Goal: Information Seeking & Learning: Learn about a topic

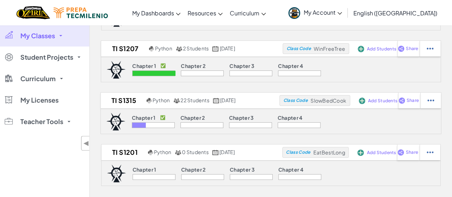
scroll to position [69, 0]
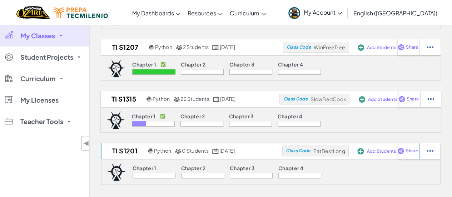
click at [338, 150] on span "EatBestLong" at bounding box center [329, 151] width 32 height 6
click at [310, 149] on span "Class Code" at bounding box center [298, 151] width 24 height 4
click at [342, 148] on span "EatBestLong" at bounding box center [329, 151] width 32 height 6
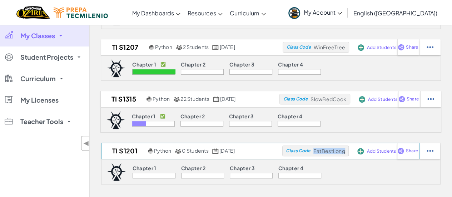
click at [342, 148] on span "EatBestLong" at bounding box center [329, 151] width 32 height 6
copy div "EatBestLong"
click at [342, 148] on span "EatBestLong" at bounding box center [329, 151] width 32 height 6
click at [347, 42] on div "Class Code WinFreeTree" at bounding box center [316, 47] width 66 height 11
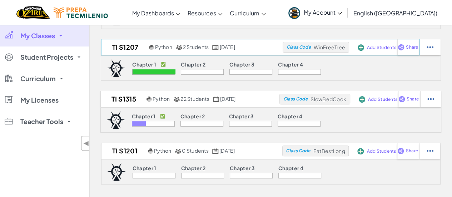
click at [345, 48] on span "WinFreeTree" at bounding box center [329, 47] width 31 height 6
copy div "WinFreeTree"
click at [335, 98] on span "SlowBedCook" at bounding box center [328, 99] width 36 height 6
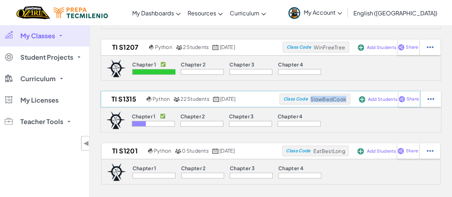
click at [335, 98] on span "SlowBedCook" at bounding box center [328, 99] width 36 height 6
copy span "SlowBedCook"
click at [334, 64] on div "Chapter 1 ✅ Chapter 2 Chapter 3 Chapter 4" at bounding box center [271, 67] width 340 height 25
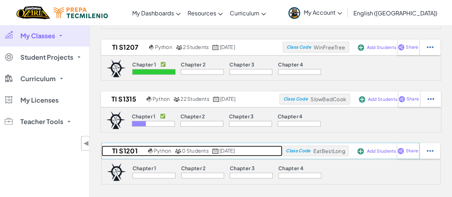
click at [104, 150] on h2 "TI S1201" at bounding box center [123, 150] width 45 height 11
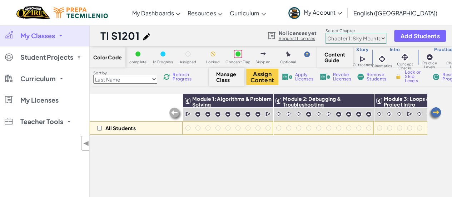
click at [49, 35] on span "My Classes" at bounding box center [37, 36] width 35 height 6
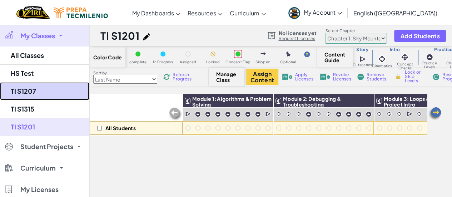
click at [38, 90] on link "TI S1207" at bounding box center [44, 91] width 89 height 18
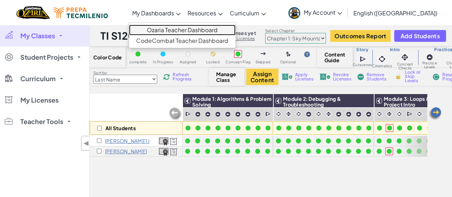
click at [178, 28] on link "Ozaria Teacher Dashboard" at bounding box center [182, 30] width 106 height 11
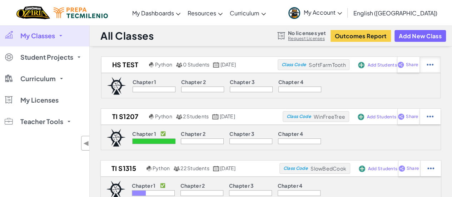
click at [440, 68] on div at bounding box center [429, 65] width 21 height 16
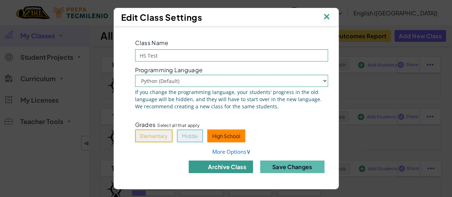
click at [239, 169] on button "archive class" at bounding box center [221, 166] width 64 height 13
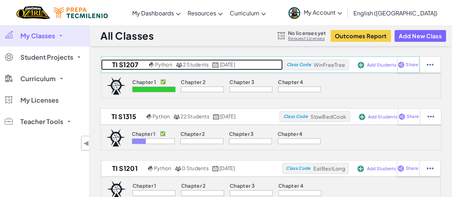
click at [106, 64] on h2 "TI S1207" at bounding box center [124, 64] width 46 height 11
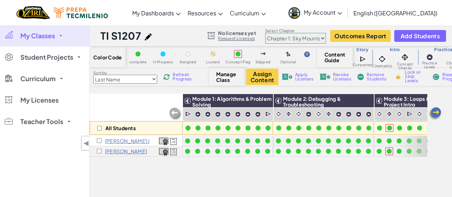
click at [63, 40] on link "My Classes" at bounding box center [44, 35] width 89 height 21
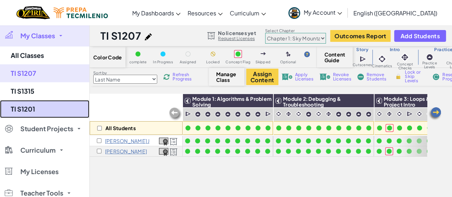
click at [51, 113] on link "TI S1201" at bounding box center [44, 109] width 89 height 18
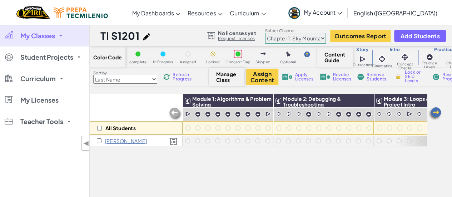
click at [185, 161] on div "All Students Module 1: Algorithms & Problem Solving Module 2: Debugging & Troub…" at bounding box center [258, 122] width 337 height 200
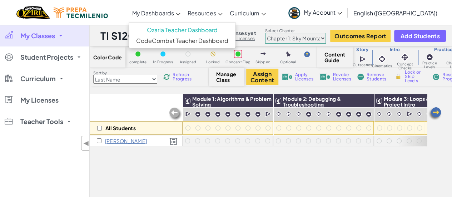
click at [174, 16] on span "My Dashboards" at bounding box center [153, 13] width 42 height 8
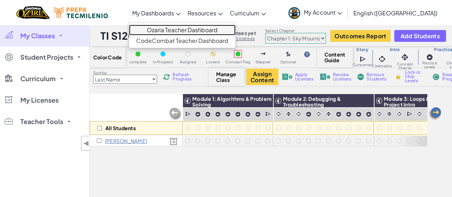
click at [186, 28] on link "Ozaria Teacher Dashboard" at bounding box center [182, 30] width 106 height 11
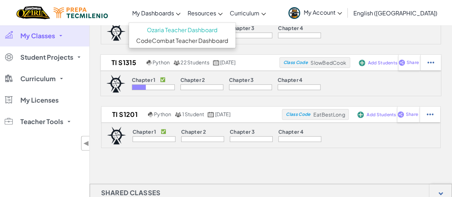
scroll to position [55, 0]
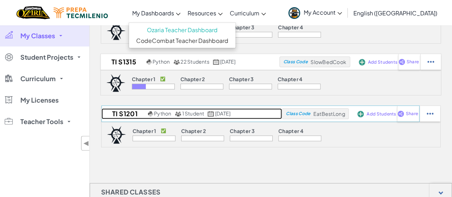
click at [106, 113] on h2 "TI S1201" at bounding box center [123, 113] width 45 height 11
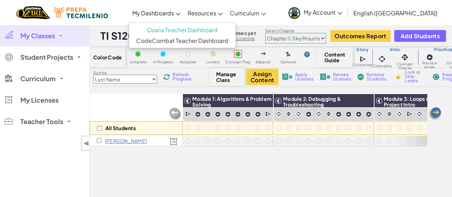
click at [31, 34] on span "My Classes" at bounding box center [37, 36] width 35 height 6
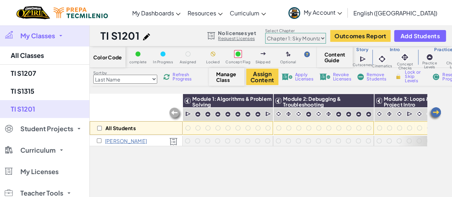
click at [34, 34] on span "My Classes" at bounding box center [37, 36] width 35 height 6
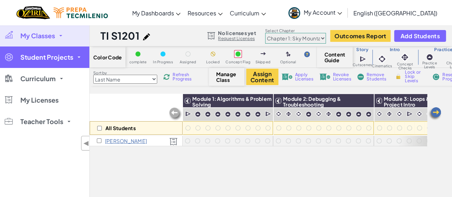
click at [37, 59] on span "Student Projects" at bounding box center [46, 57] width 53 height 6
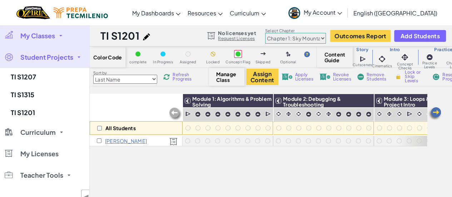
click at [37, 59] on span "Student Projects" at bounding box center [46, 57] width 53 height 6
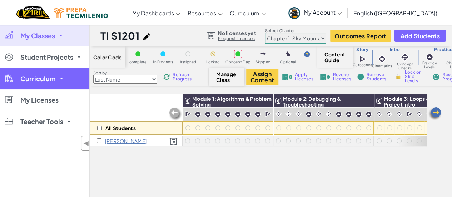
click at [38, 80] on span "Curriculum" at bounding box center [37, 78] width 35 height 6
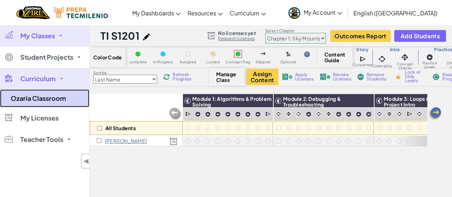
click at [39, 101] on link "Ozaria Classroom" at bounding box center [44, 98] width 89 height 18
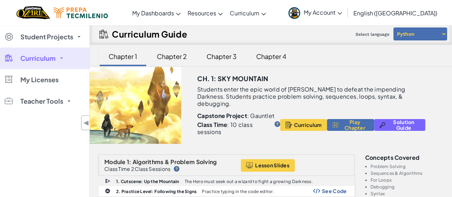
scroll to position [10, 0]
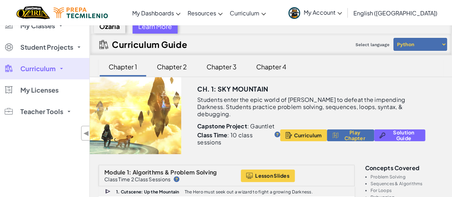
click at [158, 71] on div "Chapter 2" at bounding box center [172, 66] width 44 height 17
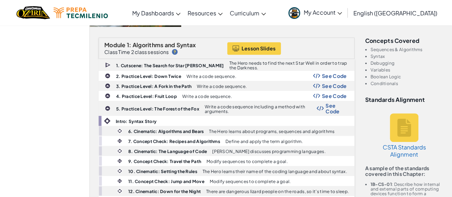
scroll to position [0, 0]
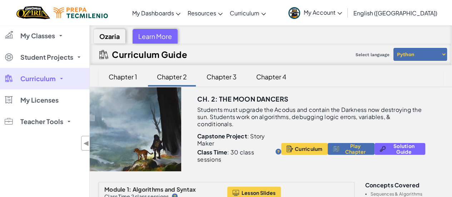
click at [217, 74] on div "Chapter 3" at bounding box center [221, 76] width 44 height 17
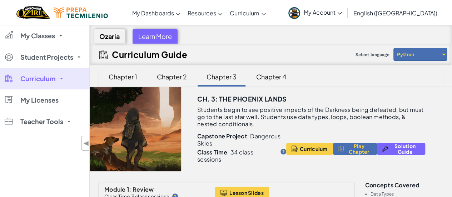
click at [137, 80] on div "Chapter 1" at bounding box center [122, 76] width 43 height 17
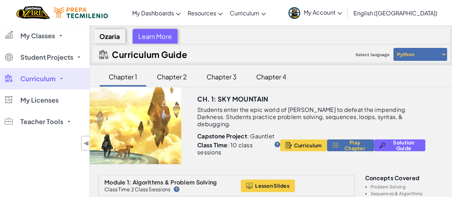
click at [214, 83] on div "Chapter 3" at bounding box center [221, 76] width 44 height 17
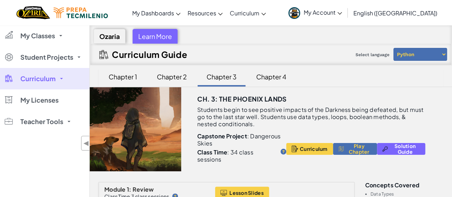
click at [266, 79] on div "Chapter 4" at bounding box center [271, 76] width 44 height 17
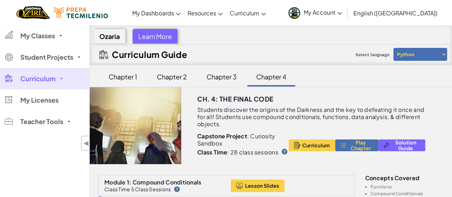
click at [115, 37] on div "Ozaria" at bounding box center [110, 36] width 32 height 15
click at [164, 36] on div "Learn More" at bounding box center [155, 36] width 45 height 15
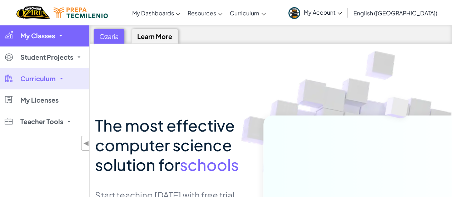
click at [38, 37] on span "My Classes" at bounding box center [37, 36] width 35 height 6
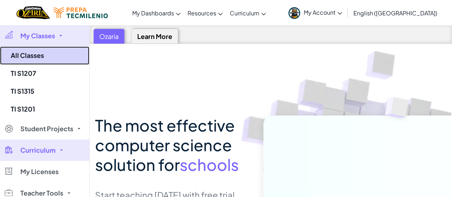
click at [60, 56] on link "All Classes" at bounding box center [44, 55] width 89 height 18
